Goal: Task Accomplishment & Management: Manage account settings

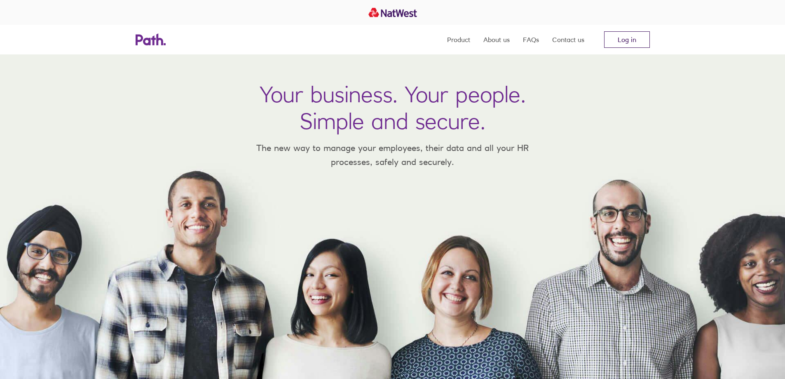
click at [640, 43] on link "Log in" at bounding box center [627, 39] width 46 height 16
click at [628, 38] on link "Log in" at bounding box center [627, 39] width 46 height 16
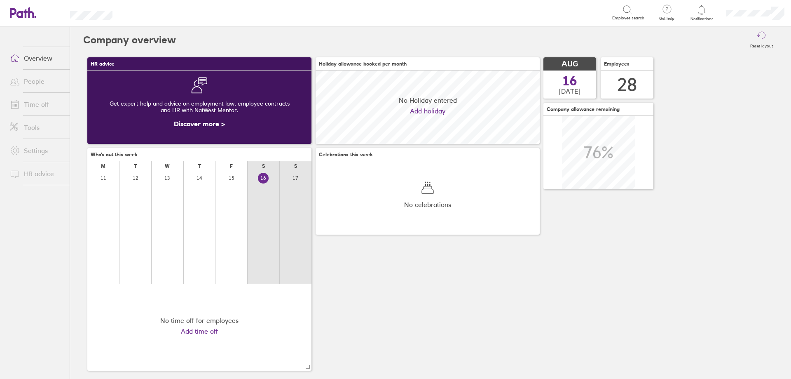
scroll to position [73, 224]
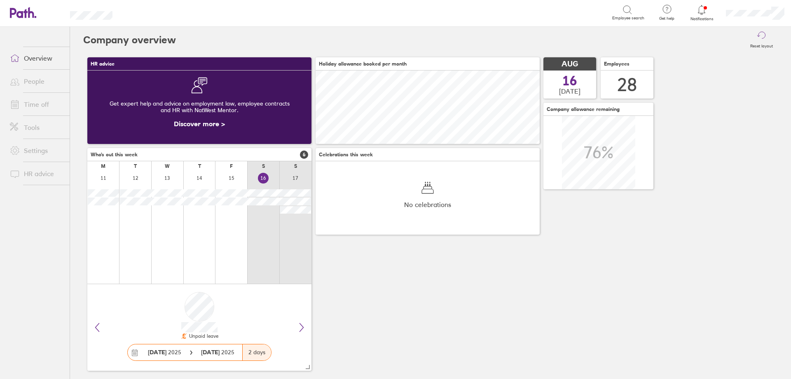
click at [38, 102] on link "Time off" at bounding box center [36, 104] width 66 height 16
